Goal: Task Accomplishment & Management: Manage account settings

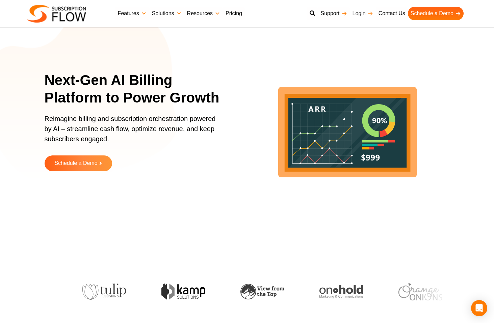
click at [355, 16] on link "Login" at bounding box center [363, 14] width 26 height 14
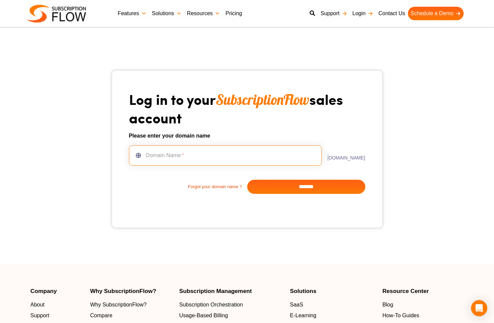
click at [237, 157] on input "text" at bounding box center [225, 155] width 193 height 20
type input "***"
click at [273, 183] on input "*******" at bounding box center [306, 187] width 118 height 14
